Goal: Entertainment & Leisure: Consume media (video, audio)

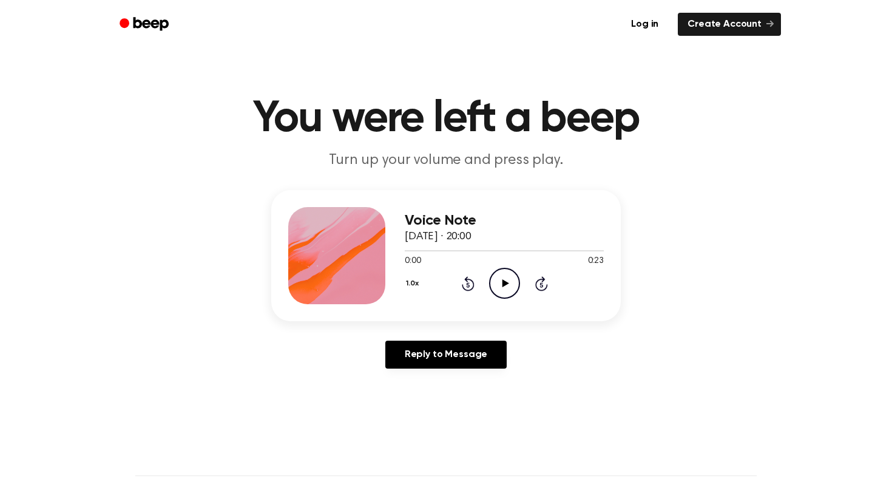
click at [509, 279] on icon "Play Audio" at bounding box center [504, 283] width 31 height 31
click at [505, 277] on icon "Play Audio" at bounding box center [504, 283] width 31 height 31
click at [508, 268] on circle at bounding box center [505, 283] width 30 height 30
click at [505, 280] on icon "Pause Audio" at bounding box center [504, 283] width 31 height 31
click at [503, 285] on icon at bounding box center [505, 283] width 7 height 8
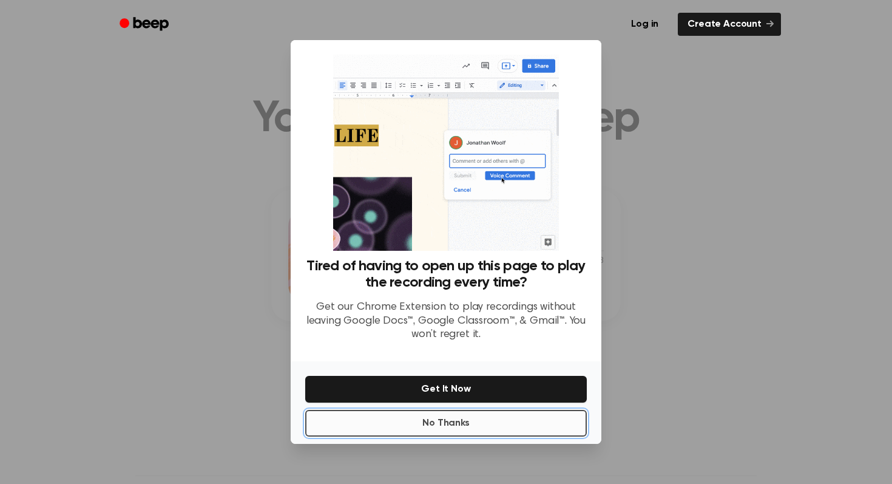
click at [458, 427] on button "No Thanks" at bounding box center [446, 423] width 282 height 27
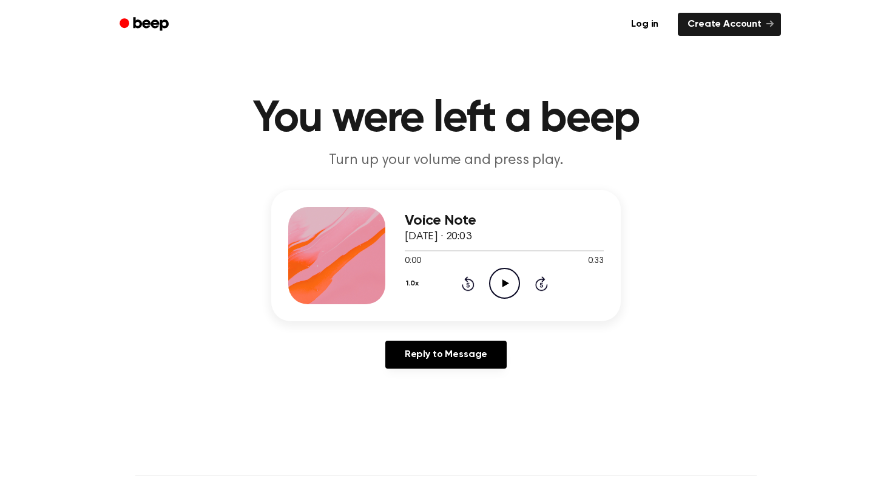
click at [510, 279] on icon "Play Audio" at bounding box center [504, 283] width 31 height 31
click at [505, 283] on icon "Pause Audio" at bounding box center [504, 283] width 31 height 31
click at [503, 283] on icon at bounding box center [505, 283] width 7 height 8
click at [508, 283] on icon at bounding box center [505, 283] width 7 height 8
click at [504, 284] on icon at bounding box center [505, 283] width 7 height 8
